Goal: Task Accomplishment & Management: Complete application form

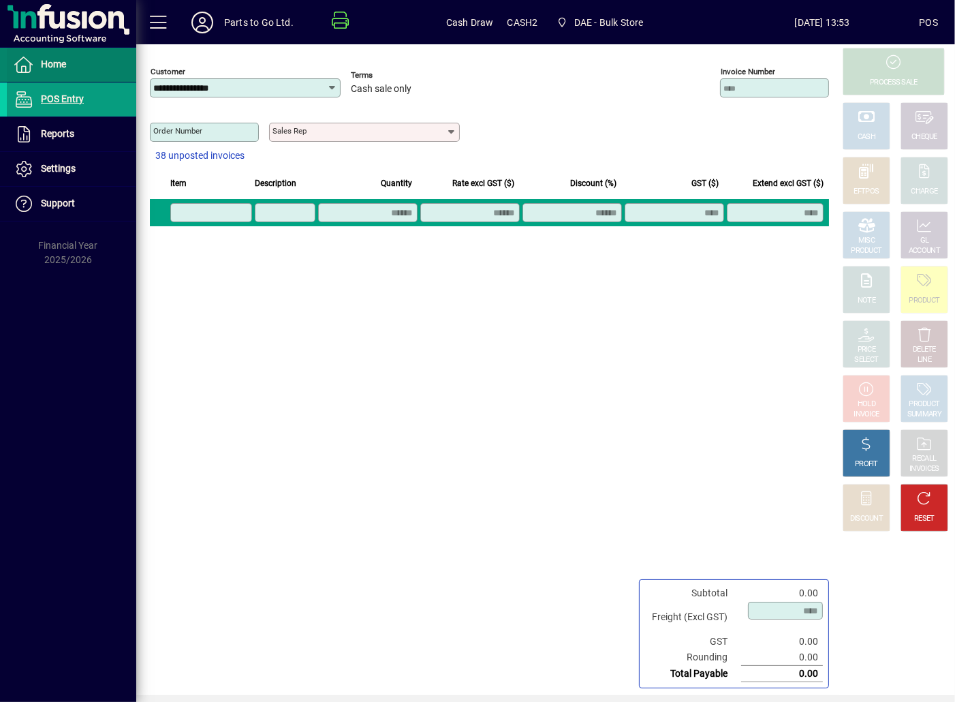
click at [38, 64] on span "Home" at bounding box center [36, 65] width 59 height 16
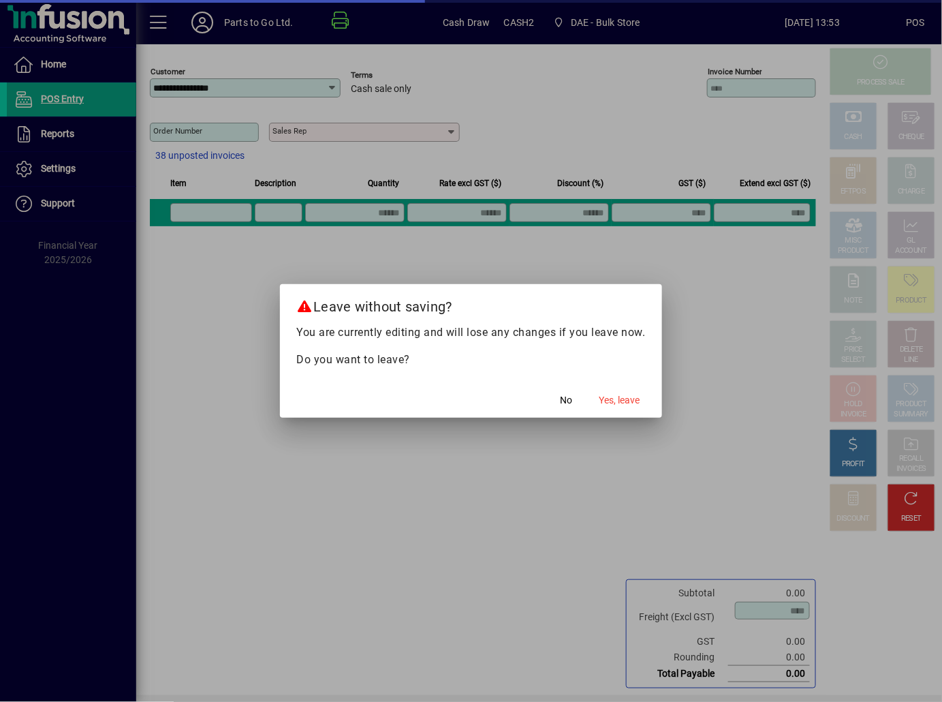
click at [647, 407] on mat-dialog-actions "No Yes, leave" at bounding box center [471, 399] width 382 height 36
click at [628, 402] on span "Yes, leave" at bounding box center [619, 400] width 41 height 14
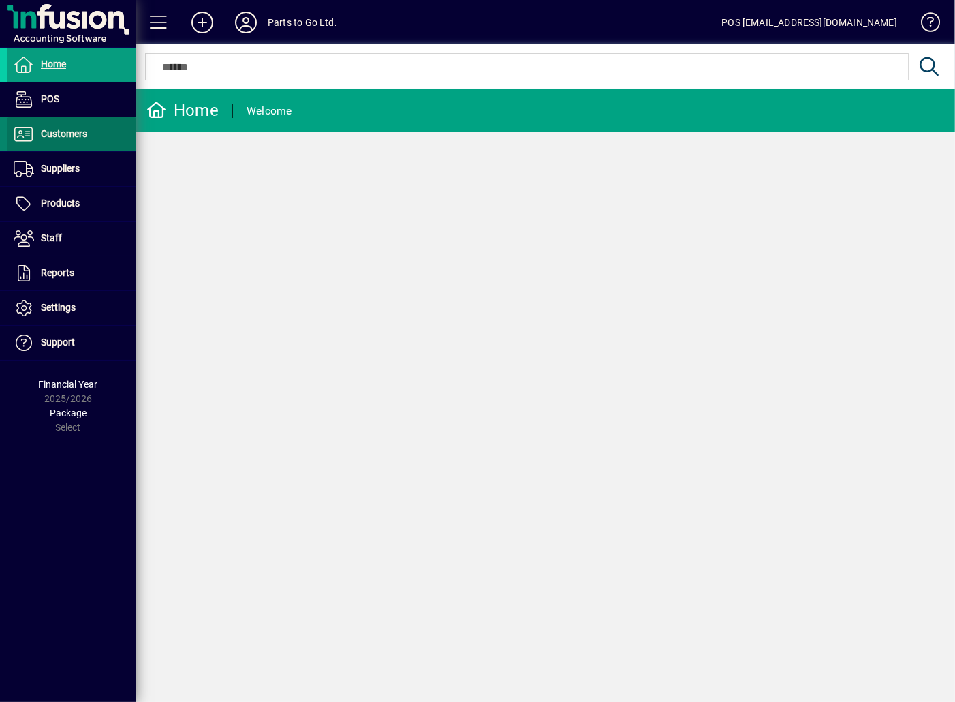
click at [82, 136] on span "Customers" at bounding box center [64, 133] width 46 height 11
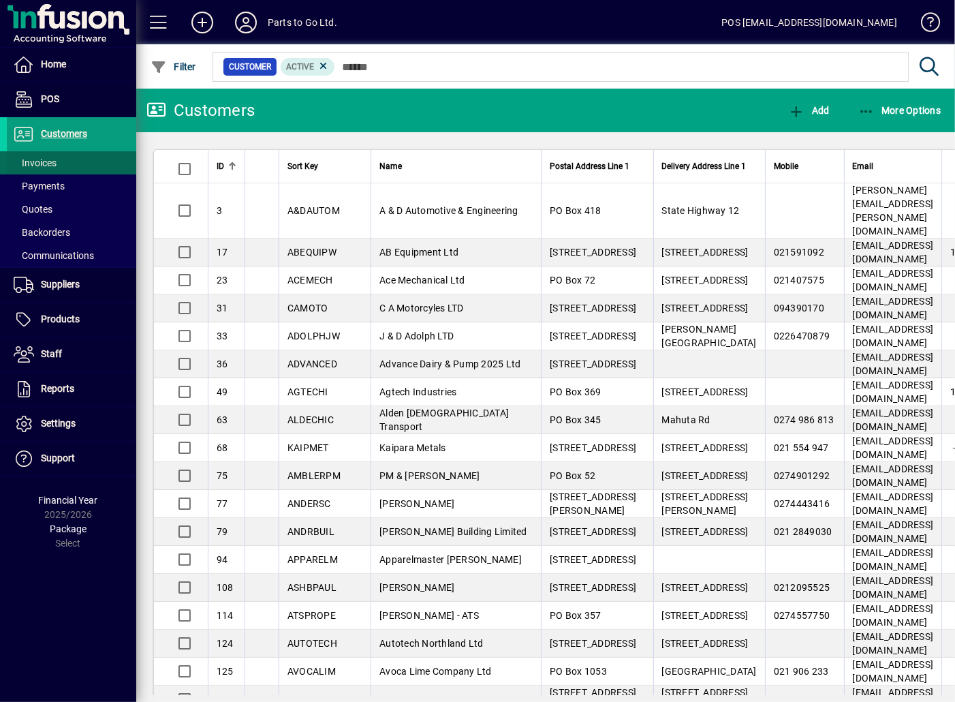
click at [53, 163] on span "Invoices" at bounding box center [35, 162] width 43 height 11
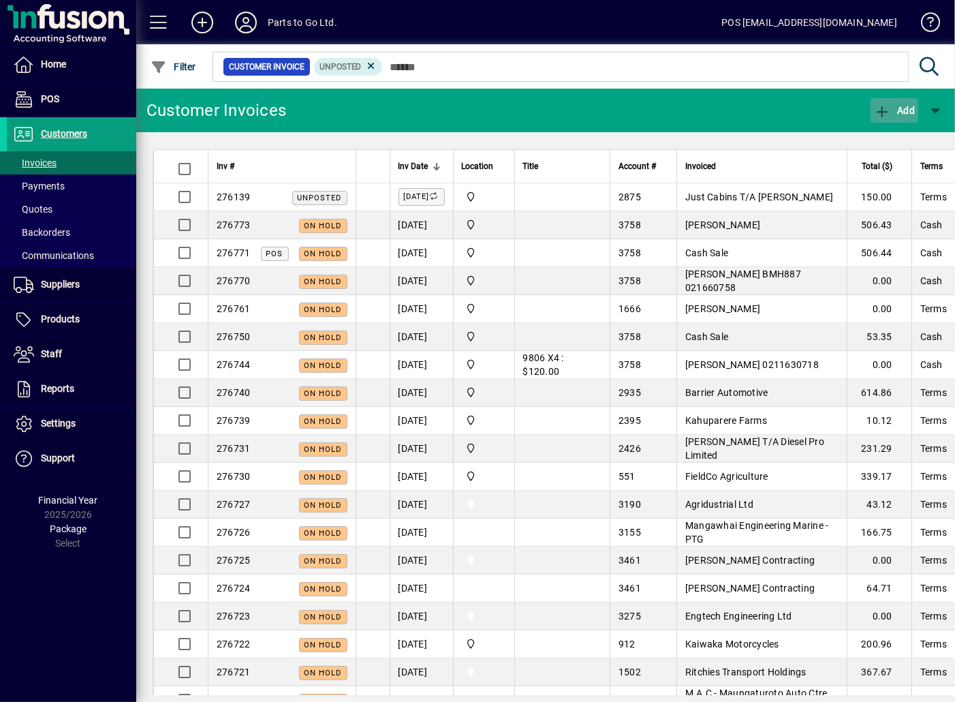
click at [884, 108] on icon "button" at bounding box center [882, 112] width 17 height 14
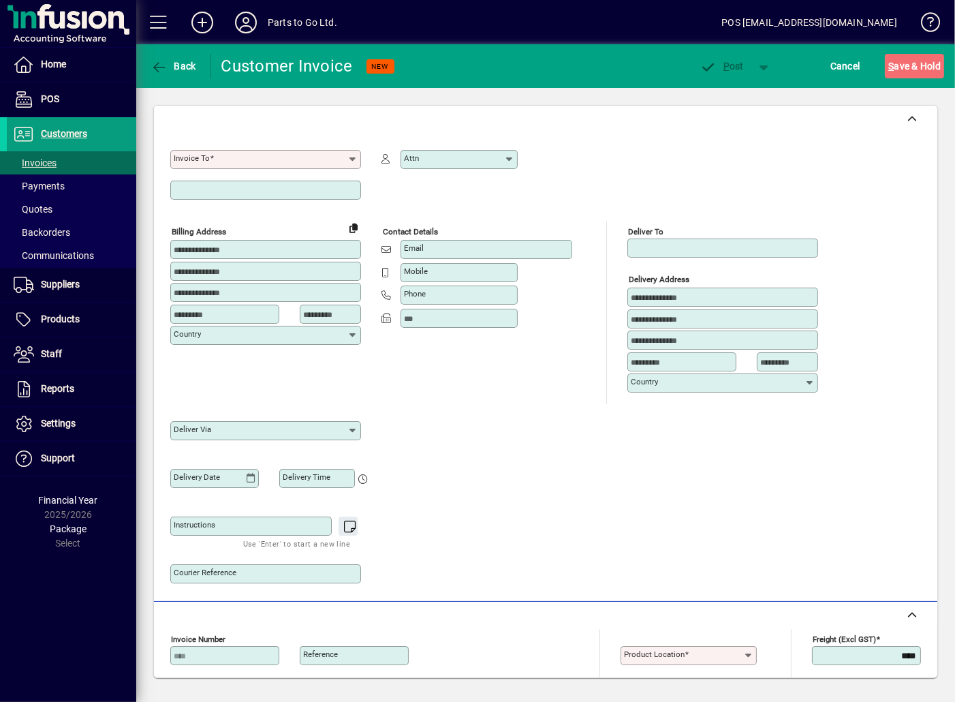
click at [238, 155] on input "Invoice To" at bounding box center [261, 159] width 174 height 11
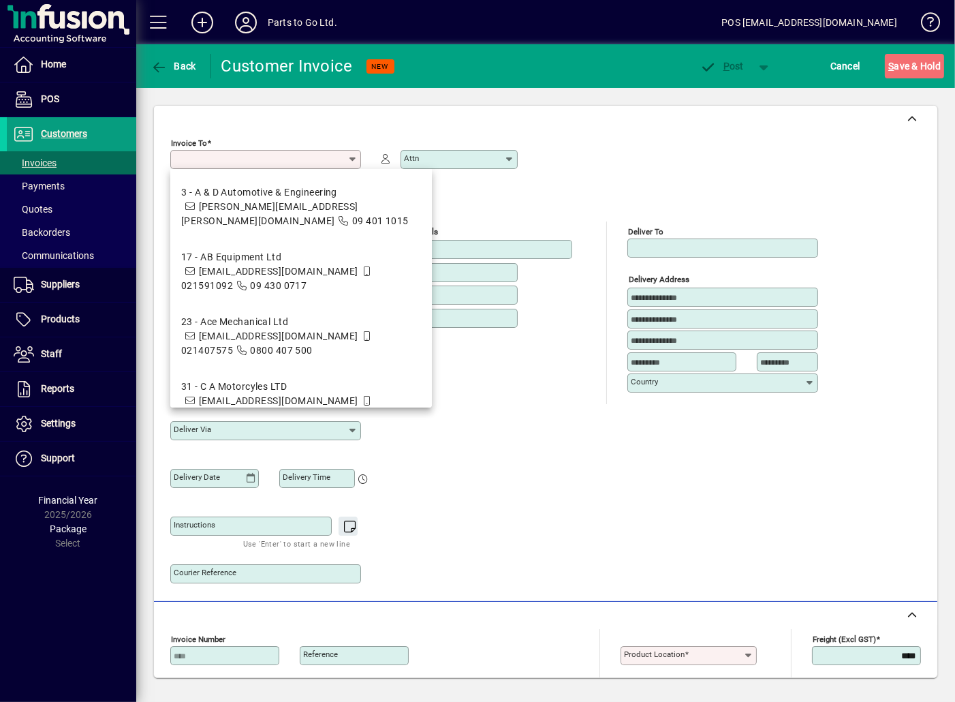
click at [236, 166] on div "Invoice To" at bounding box center [265, 159] width 191 height 19
drag, startPoint x: 248, startPoint y: 138, endPoint x: 264, endPoint y: 153, distance: 22.2
click at [261, 150] on div "Invoice To" at bounding box center [265, 152] width 191 height 33
click at [274, 162] on input "Invoice To" at bounding box center [261, 159] width 174 height 11
drag, startPoint x: 283, startPoint y: 152, endPoint x: 279, endPoint y: 168, distance: 16.8
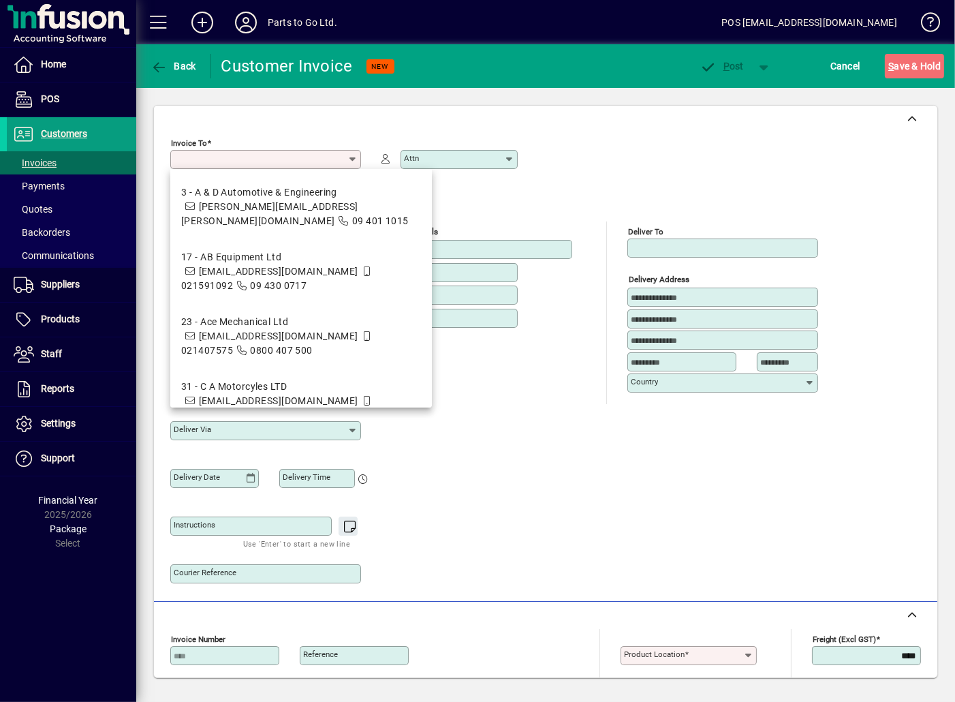
click at [282, 154] on div "Invoice To" at bounding box center [265, 159] width 191 height 19
click at [354, 157] on icon at bounding box center [352, 159] width 11 height 11
click at [198, 158] on input "Invoice To" at bounding box center [261, 159] width 174 height 11
click at [157, 19] on span at bounding box center [158, 22] width 33 height 33
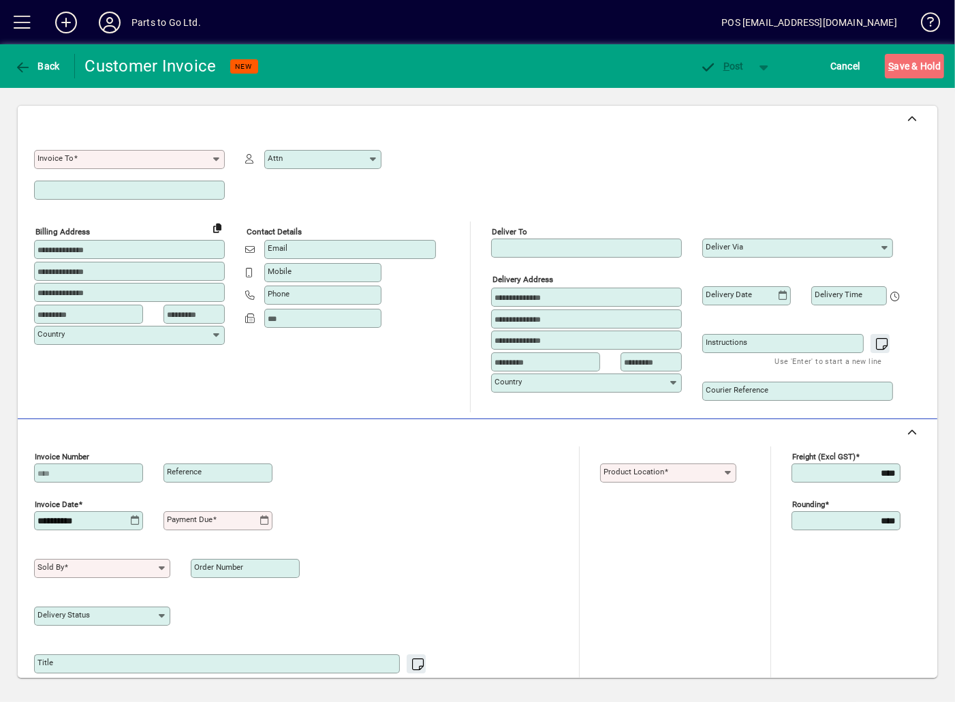
click at [53, 154] on mat-label "Invoice To" at bounding box center [55, 158] width 36 height 10
click at [53, 154] on input "Invoice To" at bounding box center [124, 159] width 174 height 11
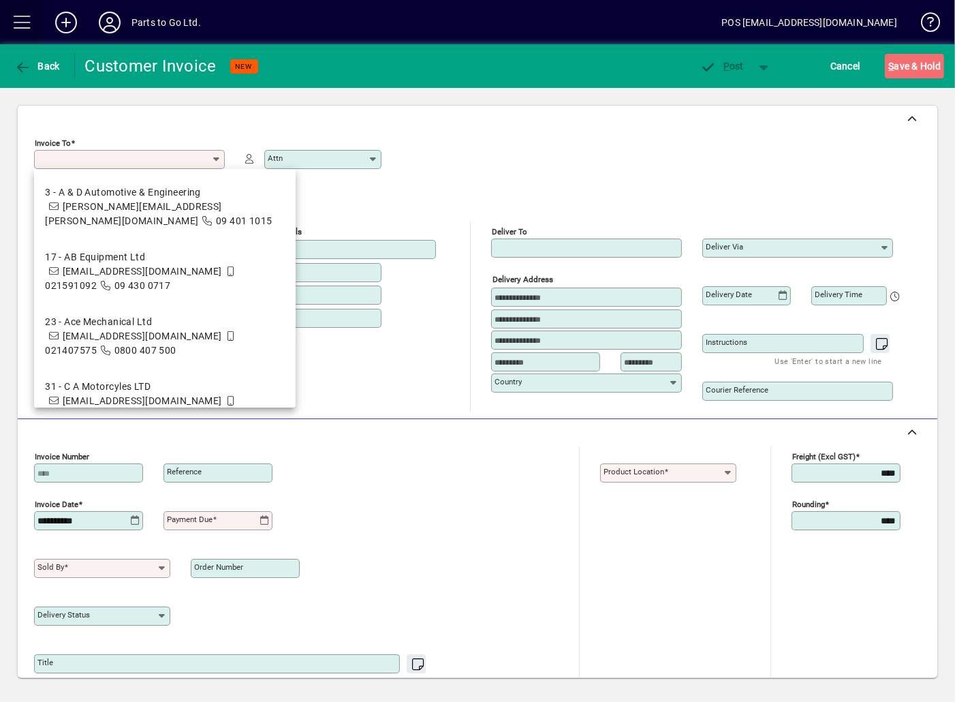
click at [14, 17] on span at bounding box center [22, 22] width 33 height 33
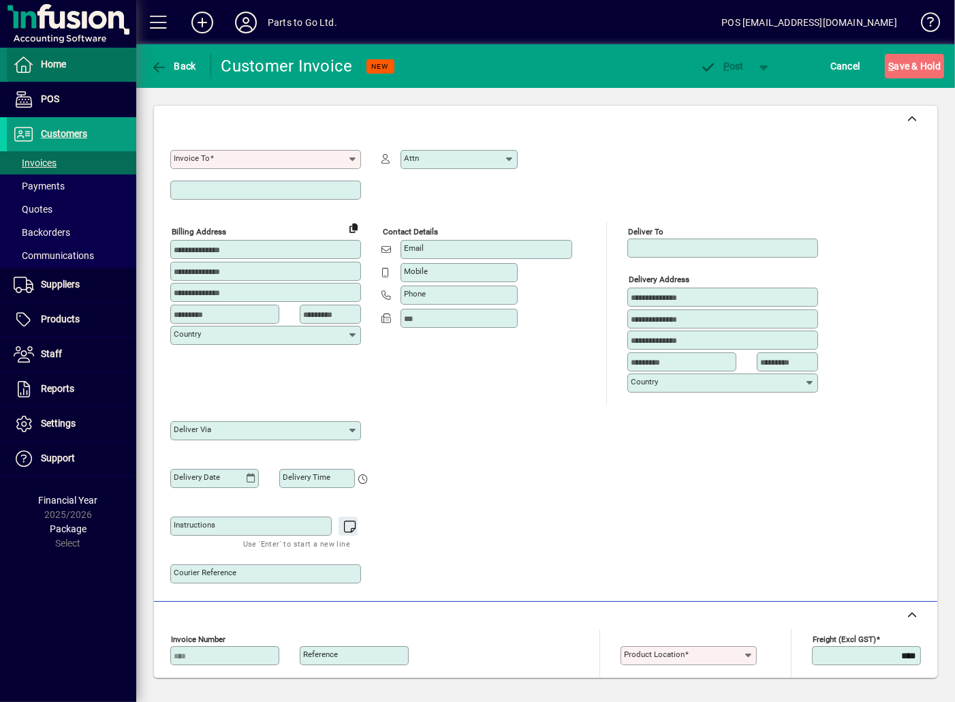
click at [48, 66] on span "Home" at bounding box center [53, 64] width 25 height 11
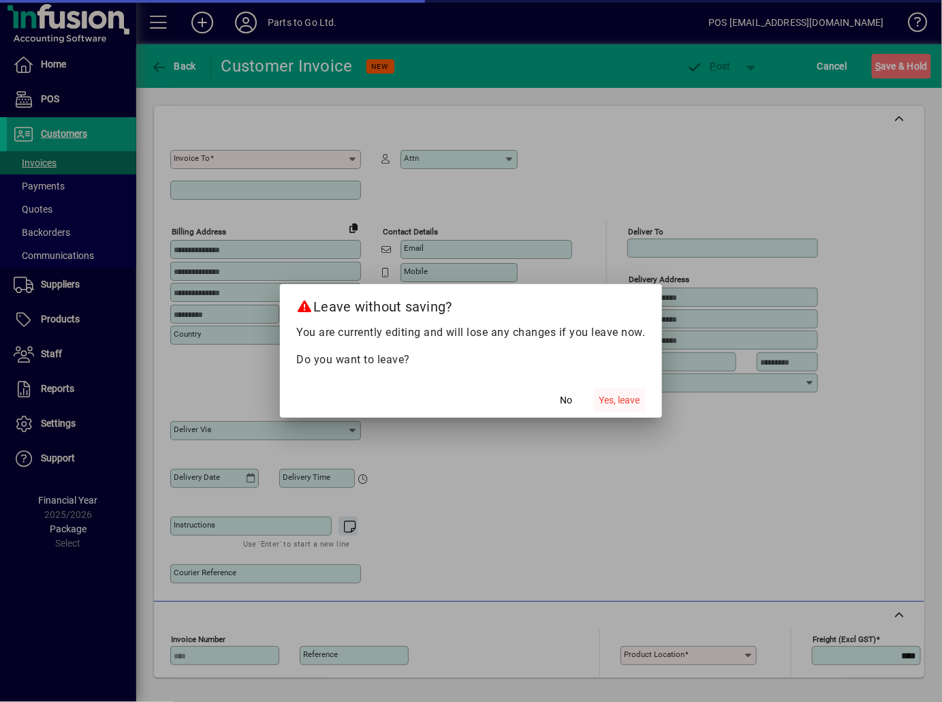
click at [637, 396] on span "Yes, leave" at bounding box center [619, 400] width 41 height 14
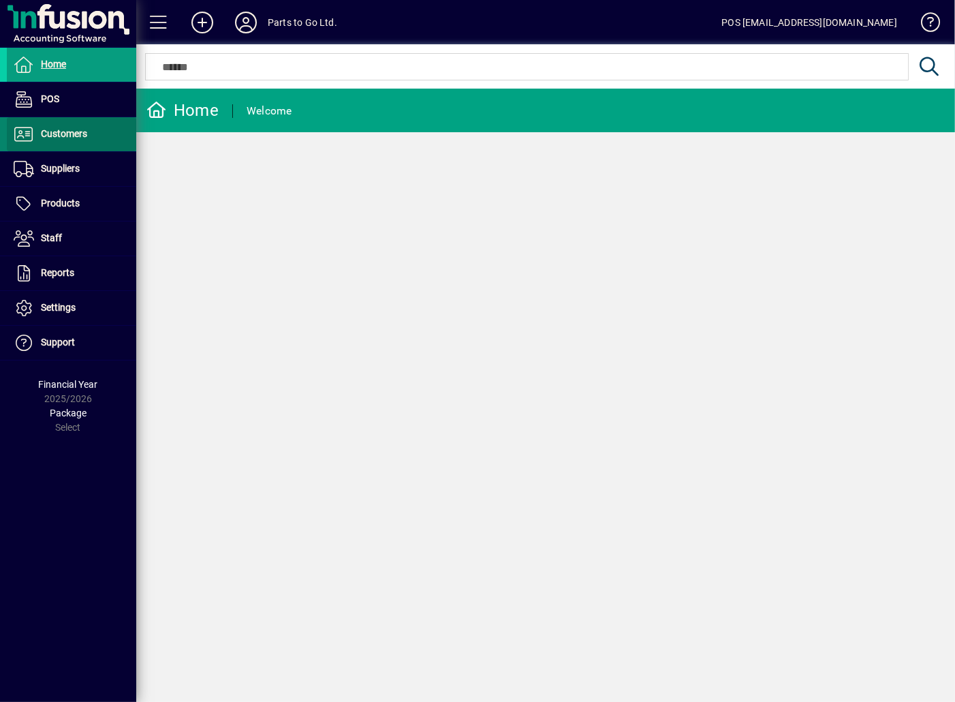
click at [60, 128] on span "Customers" at bounding box center [64, 133] width 46 height 11
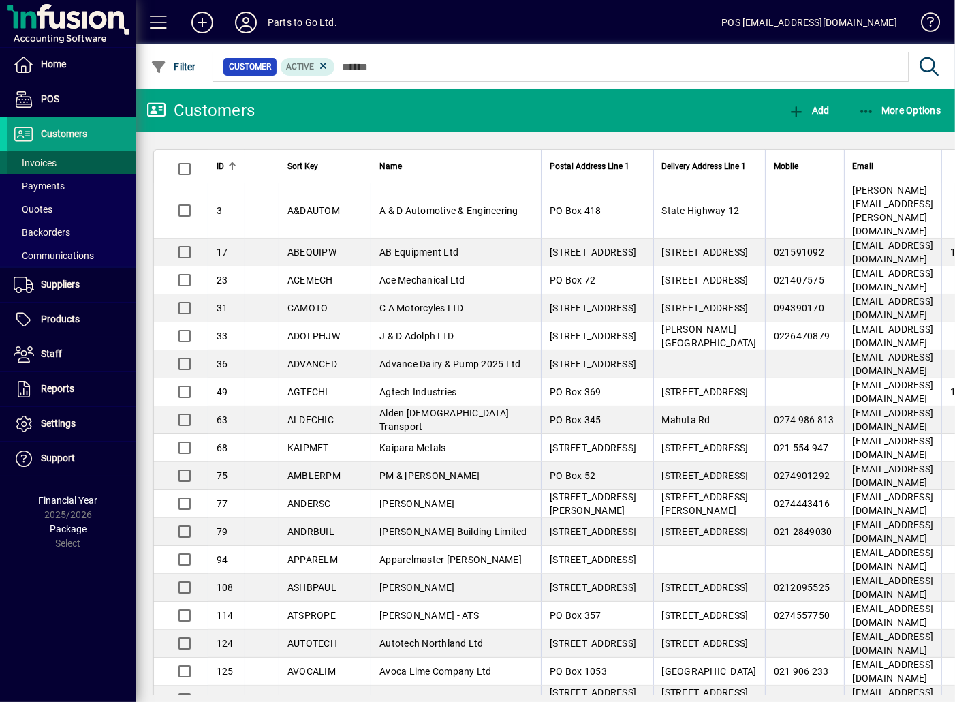
click at [37, 163] on span "Invoices" at bounding box center [35, 162] width 43 height 11
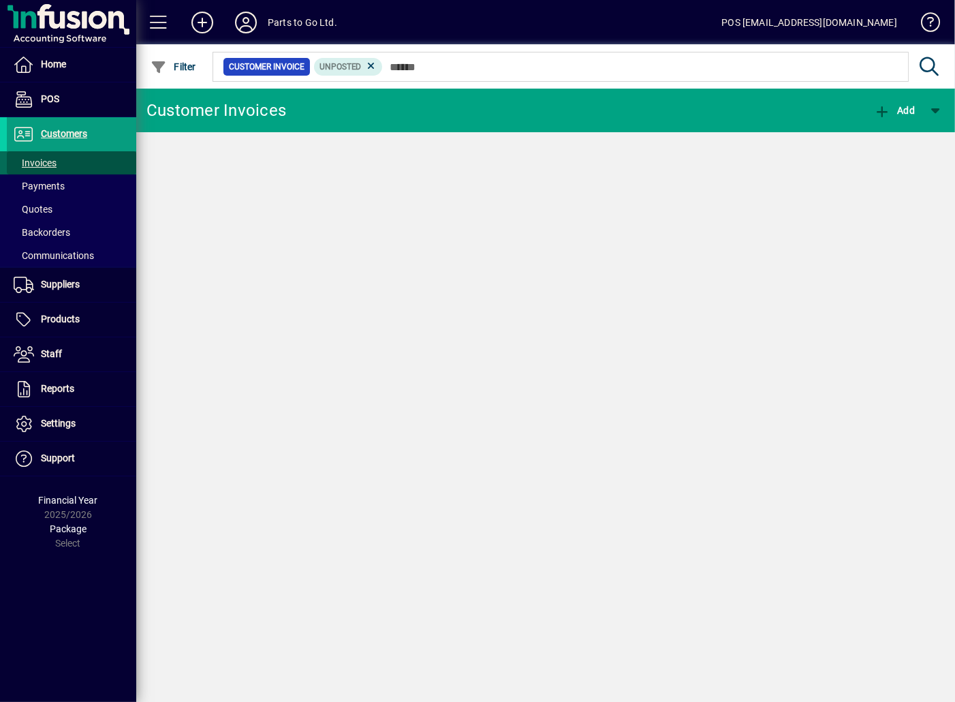
click at [37, 163] on span "Invoices" at bounding box center [35, 162] width 43 height 11
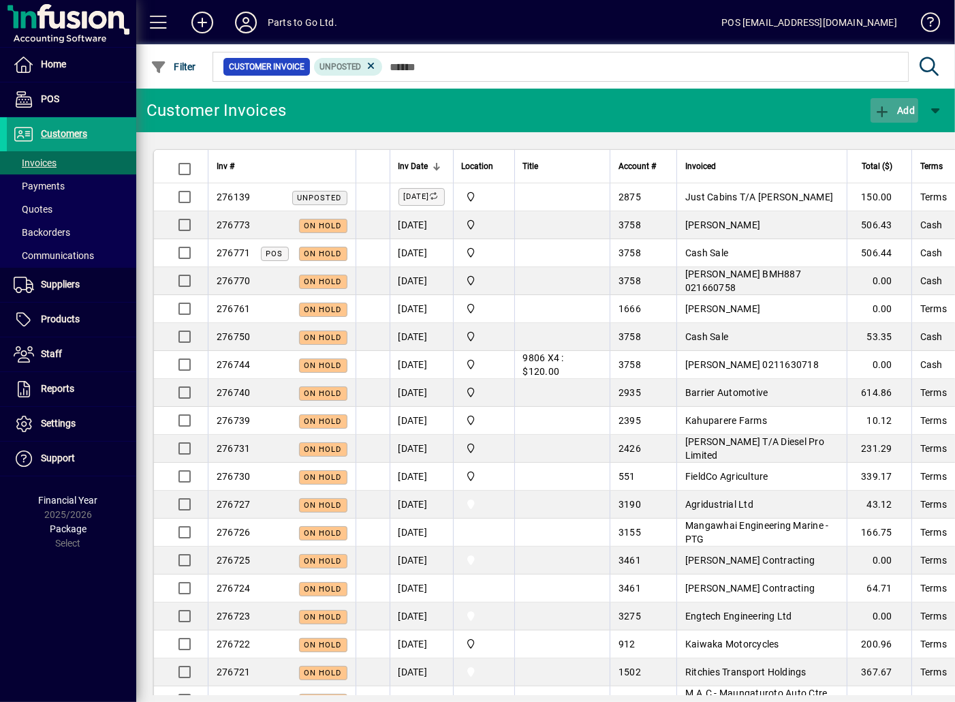
click at [877, 116] on icon "button" at bounding box center [882, 112] width 17 height 14
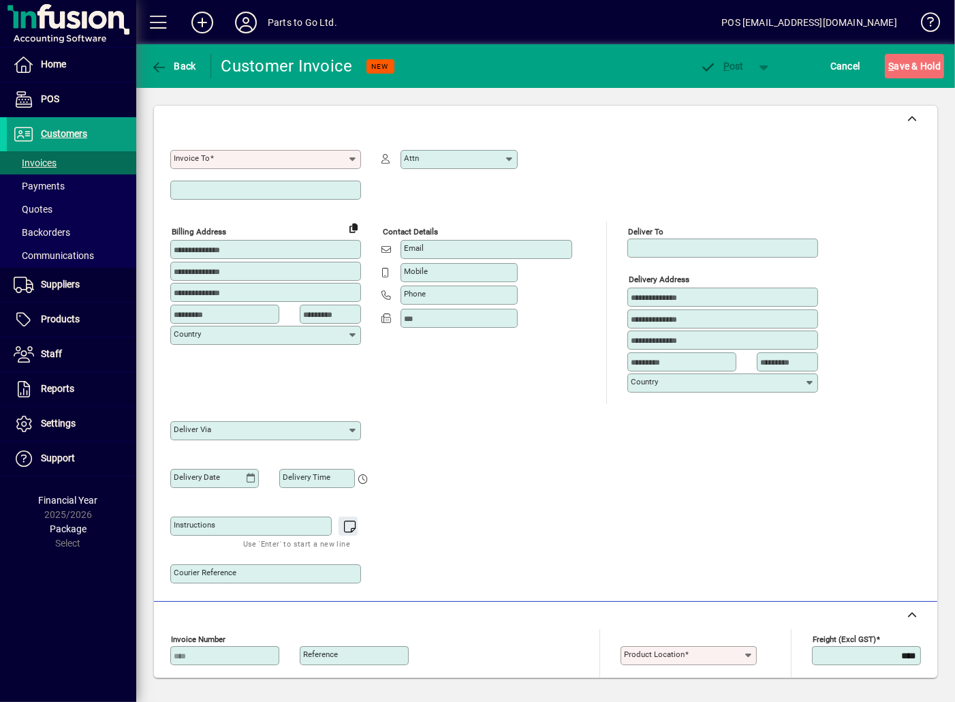
click at [253, 158] on input "Invoice To" at bounding box center [261, 159] width 174 height 11
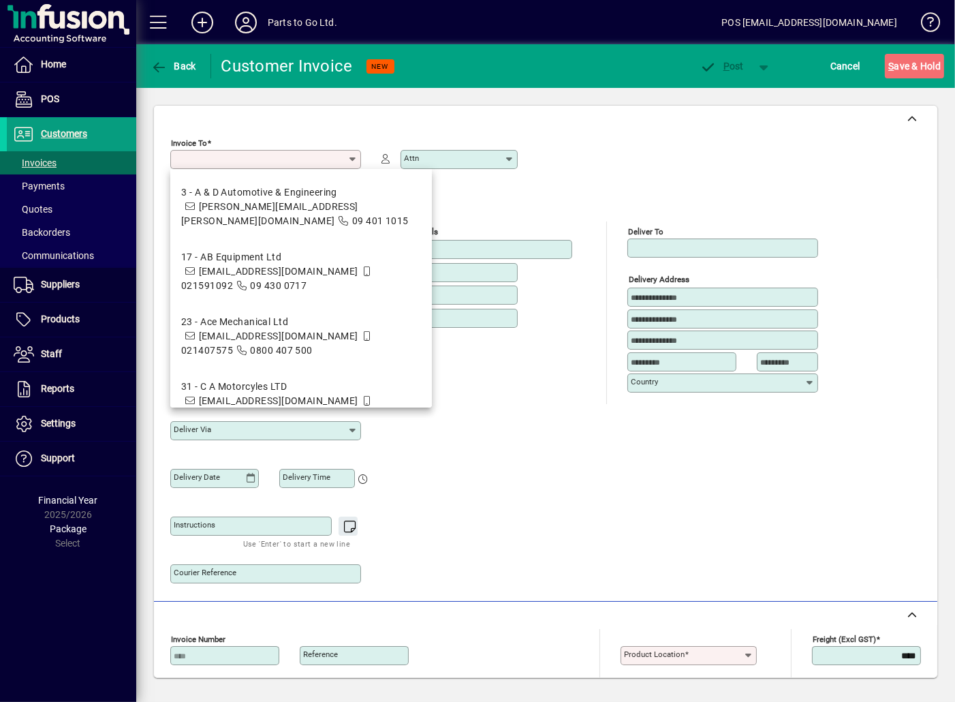
click at [555, 480] on div "Billing address Country Contact details Email Mobile Phone Deliver To Delivery …" at bounding box center [545, 407] width 751 height 373
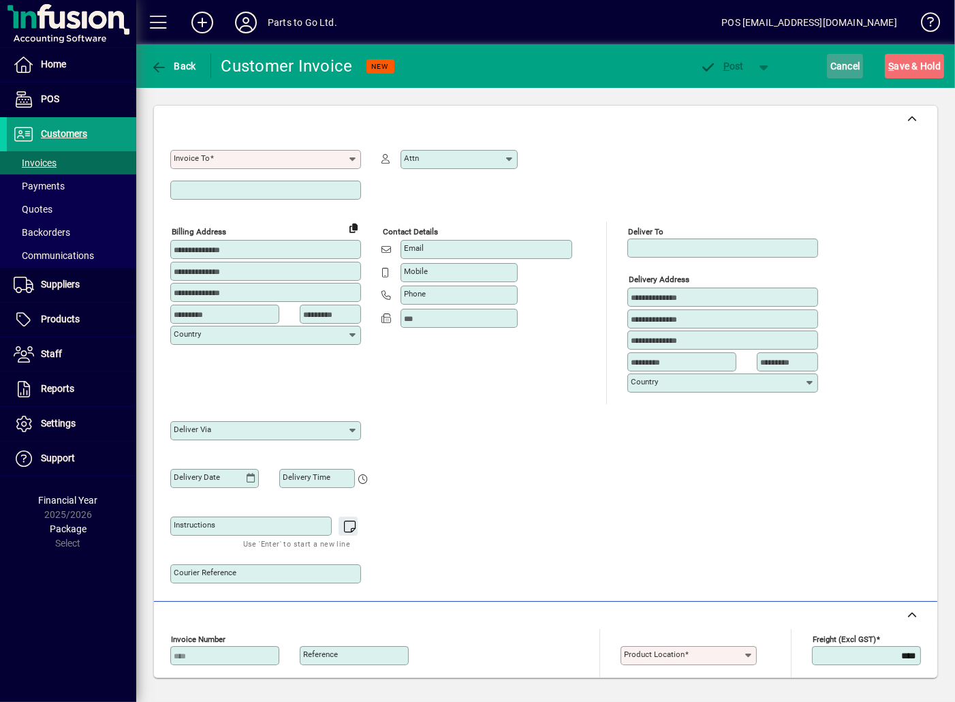
click at [842, 63] on span "Cancel" at bounding box center [845, 66] width 30 height 22
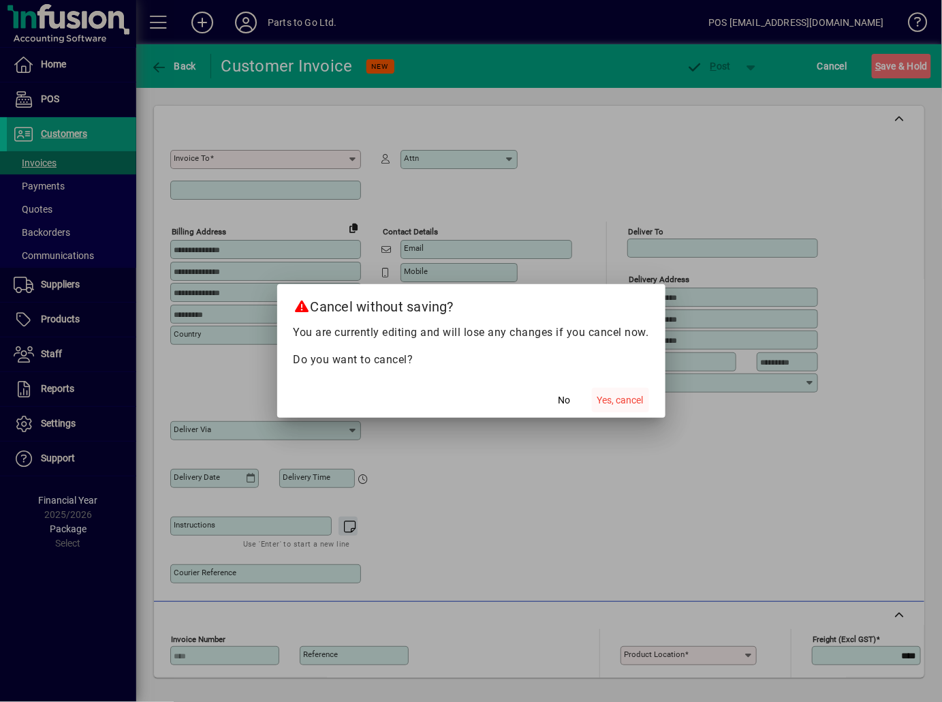
click at [610, 400] on span "Yes, cancel" at bounding box center [620, 400] width 46 height 14
